Goal: Navigation & Orientation: Find specific page/section

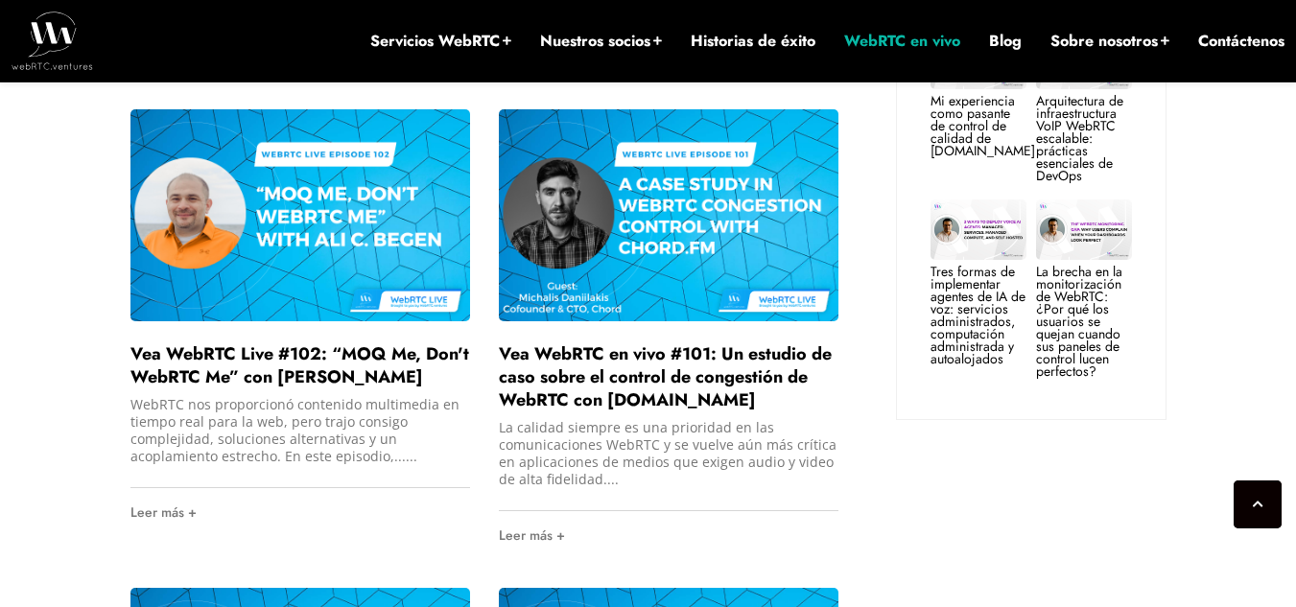
scroll to position [2283, 0]
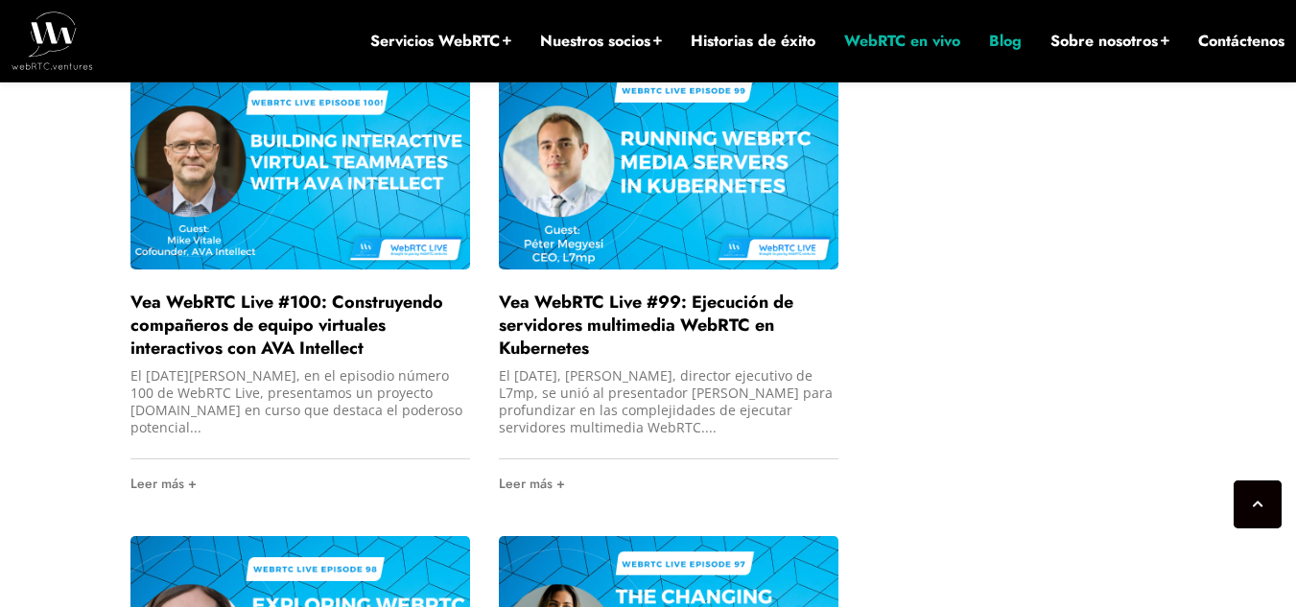
click at [1001, 55] on li "Blog" at bounding box center [1005, 41] width 33 height 82
click at [1003, 44] on font "Blog" at bounding box center [1005, 41] width 33 height 22
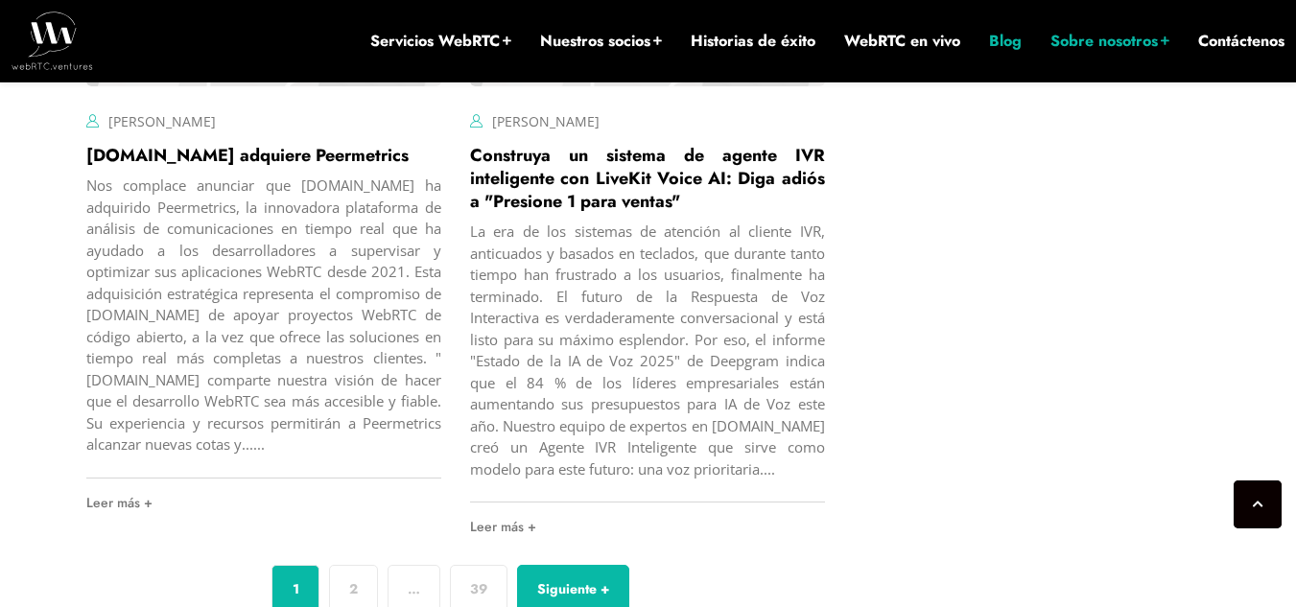
scroll to position [7775, 0]
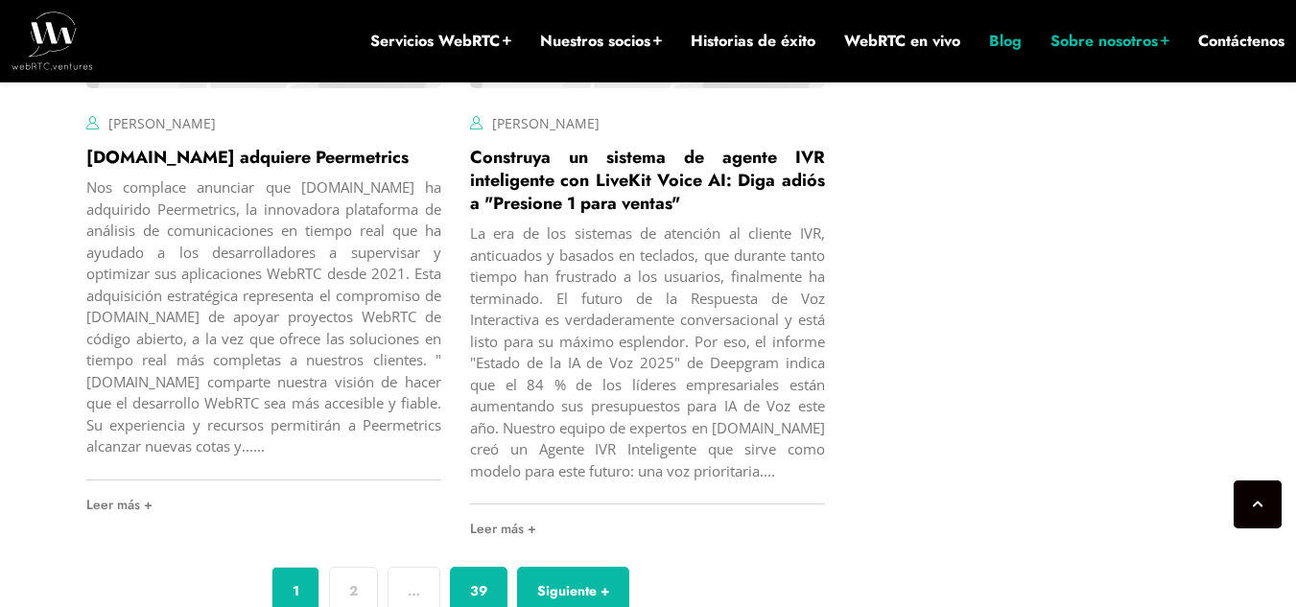
click at [477, 581] on font "39" at bounding box center [478, 590] width 17 height 19
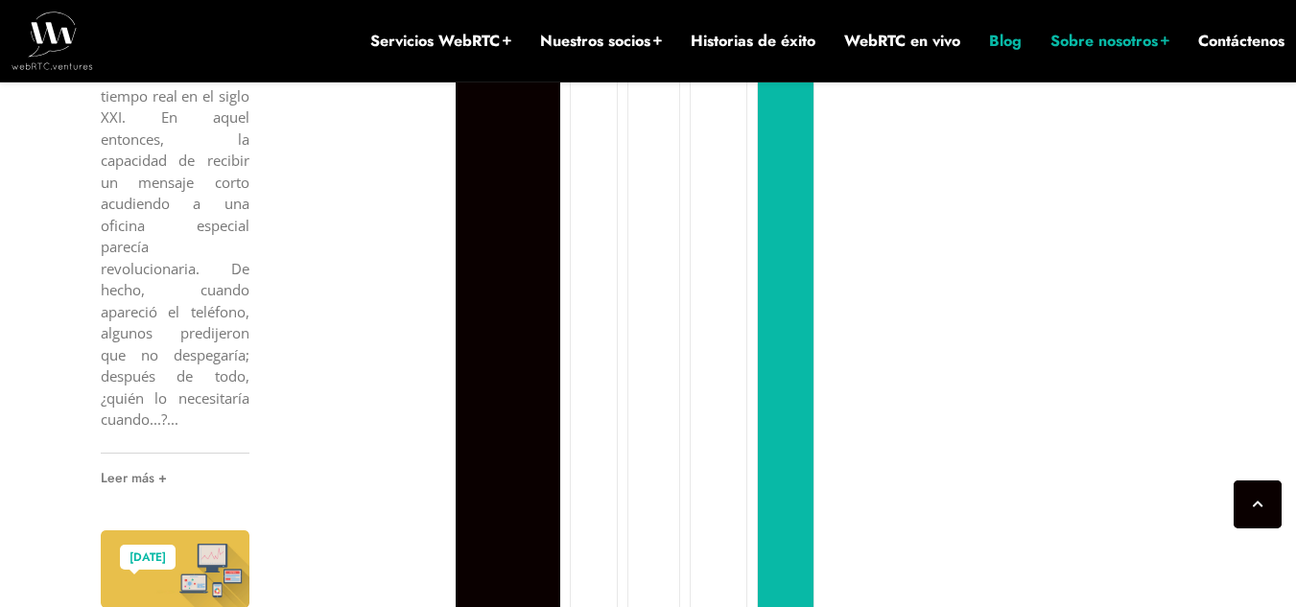
scroll to position [3769, 0]
